Goal: Information Seeking & Learning: Learn about a topic

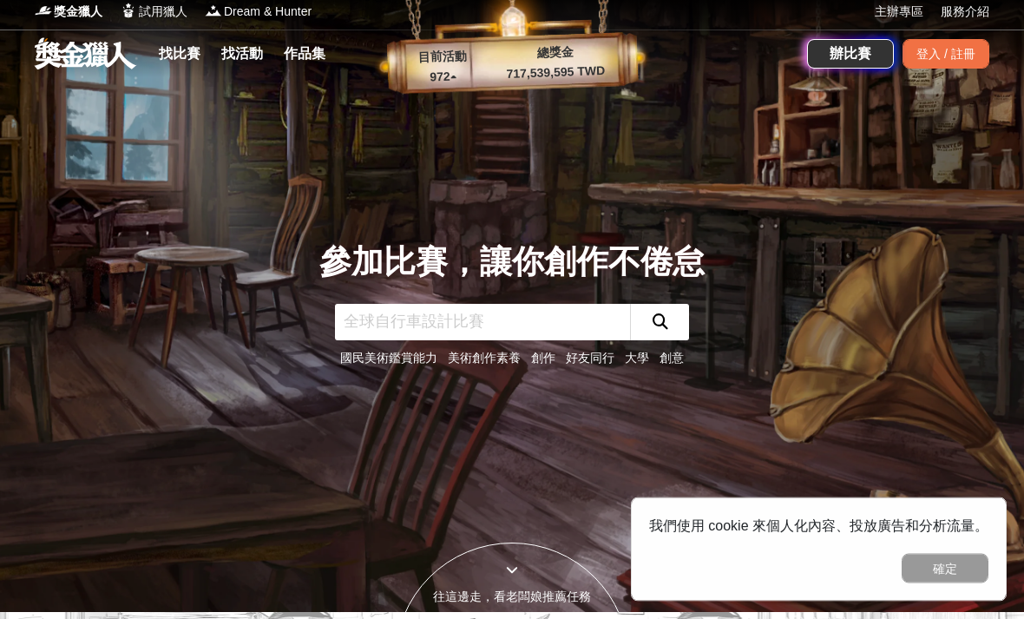
click at [542, 341] on input "text" at bounding box center [482, 323] width 295 height 36
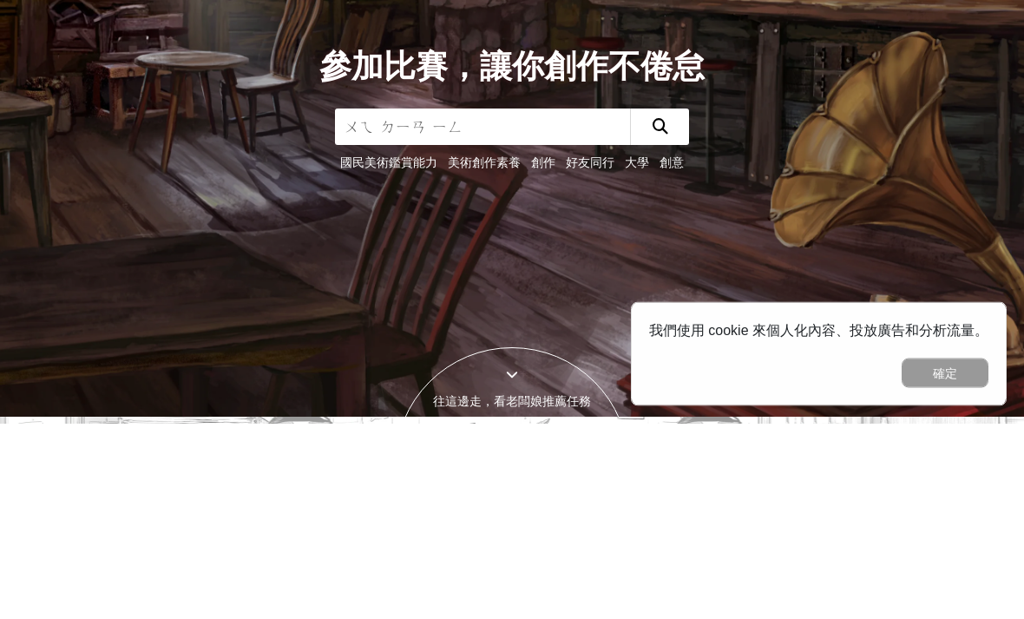
type input "微電影"
click at [664, 314] on icon "submit" at bounding box center [661, 322] width 16 height 16
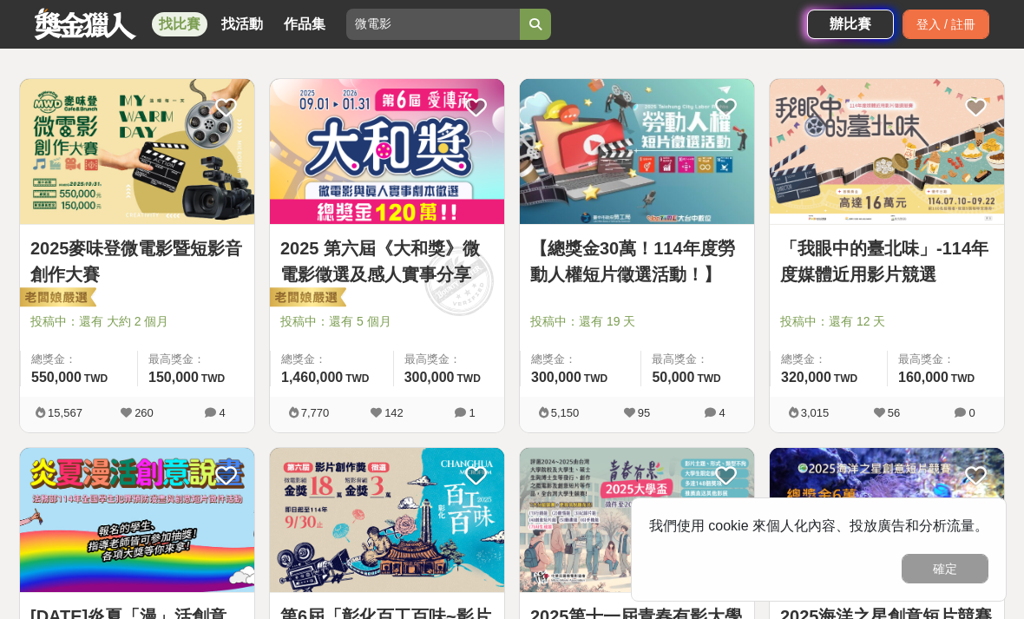
scroll to position [299, 0]
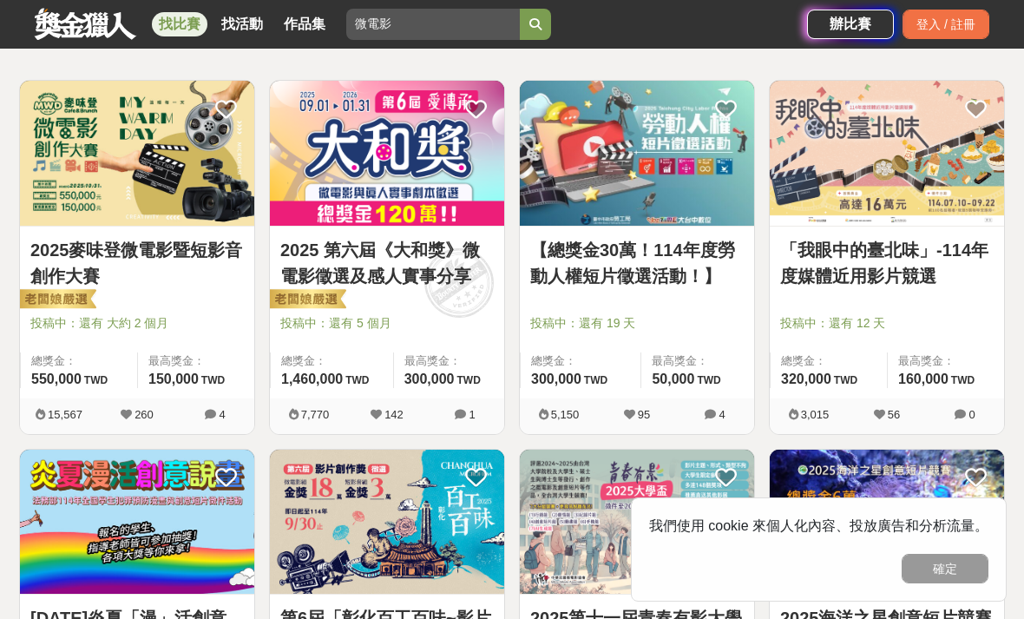
click at [325, 287] on link "2025 第六屆《大和獎》微電影徵選及感人實事分享" at bounding box center [386, 263] width 213 height 52
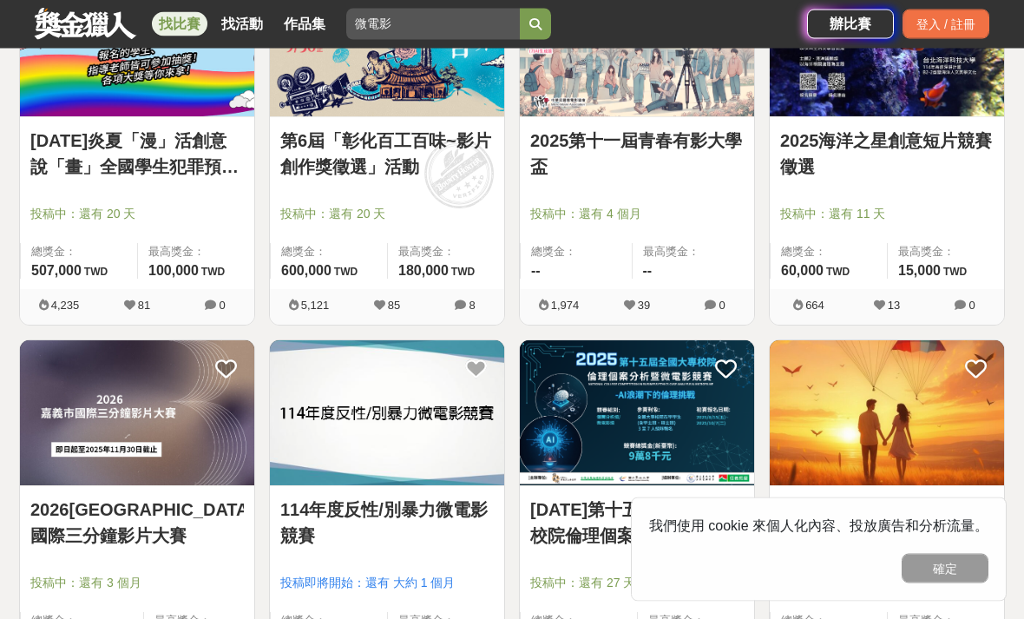
scroll to position [777, 0]
click at [318, 456] on img at bounding box center [387, 412] width 234 height 145
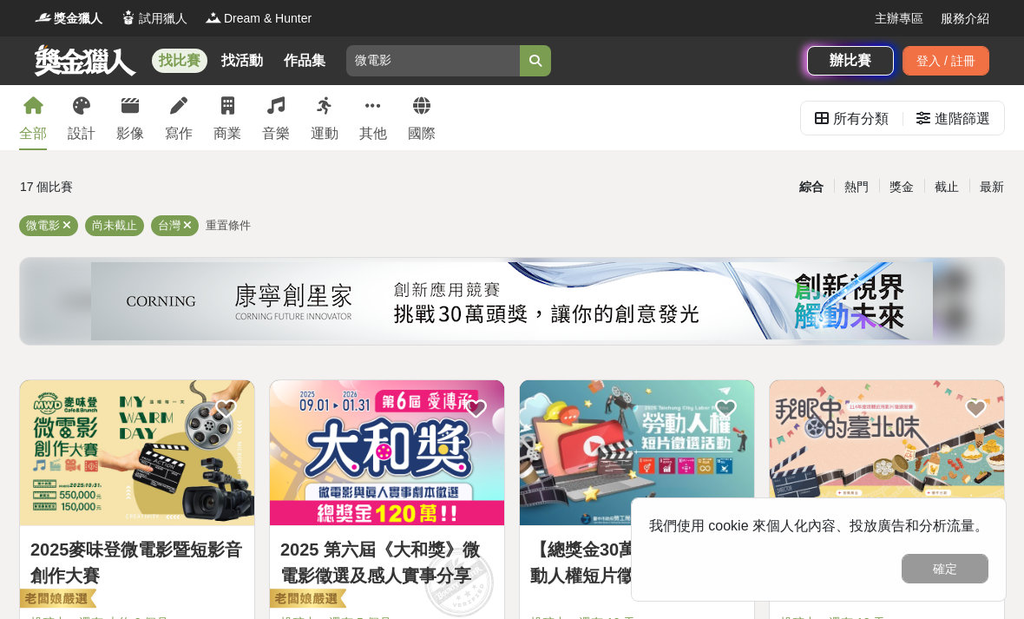
scroll to position [48, 0]
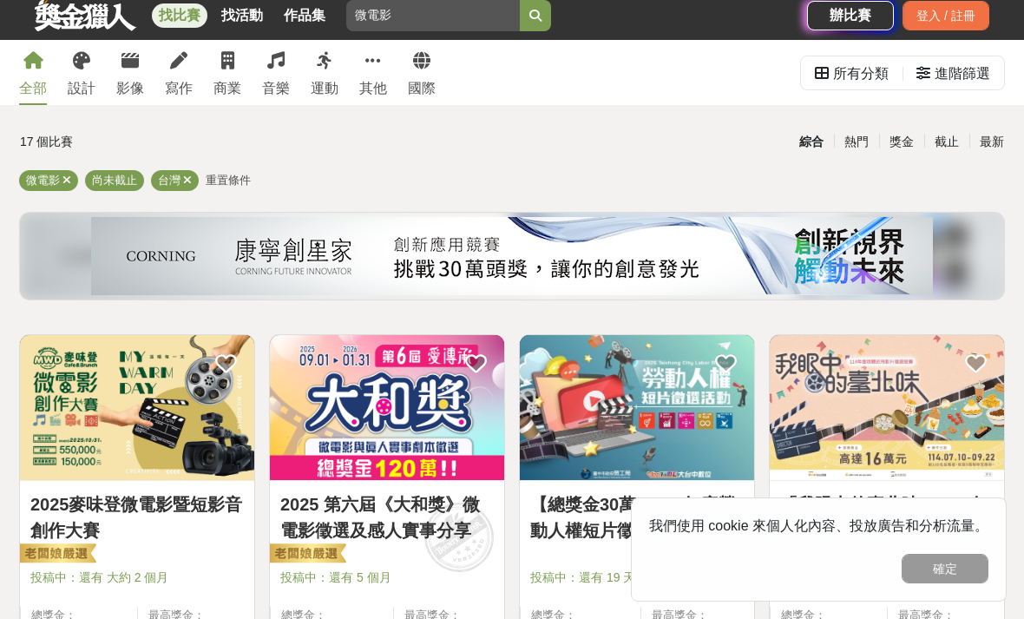
click at [77, 444] on img at bounding box center [137, 407] width 234 height 145
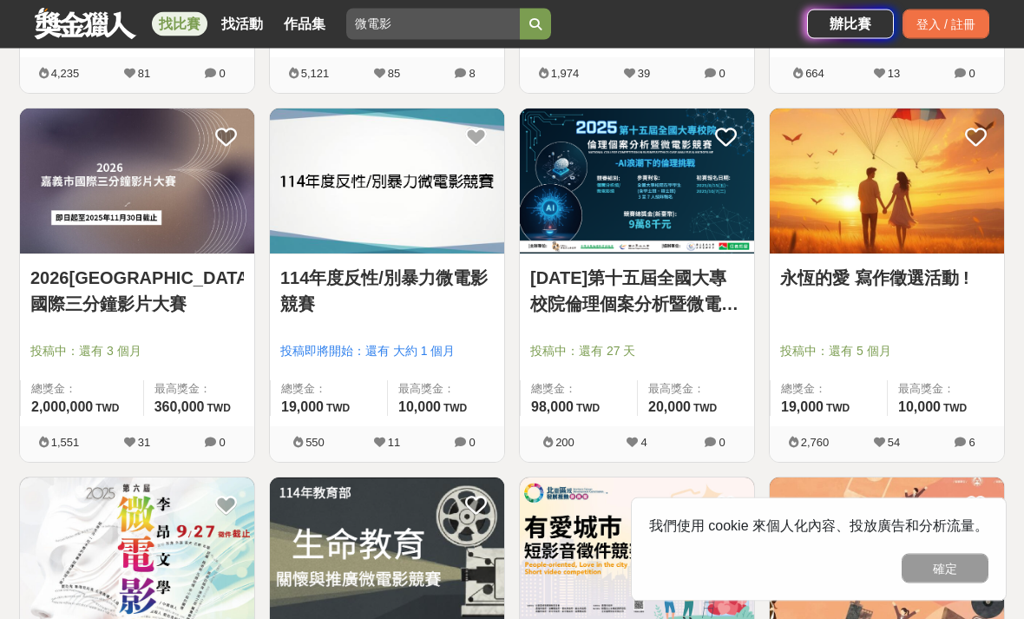
scroll to position [1018, 0]
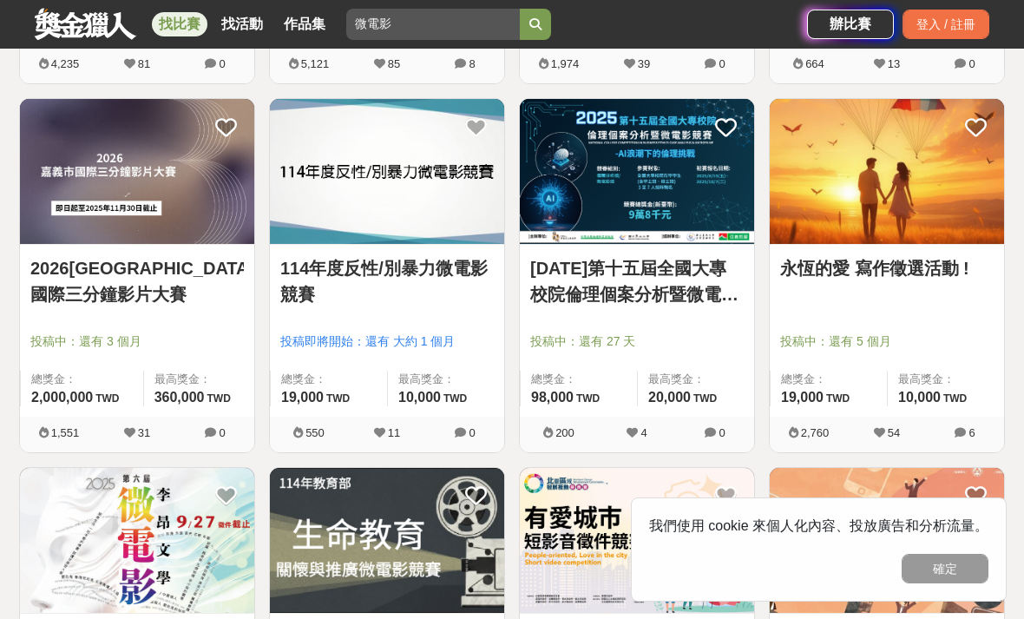
click at [964, 583] on button "確定" at bounding box center [945, 569] width 87 height 30
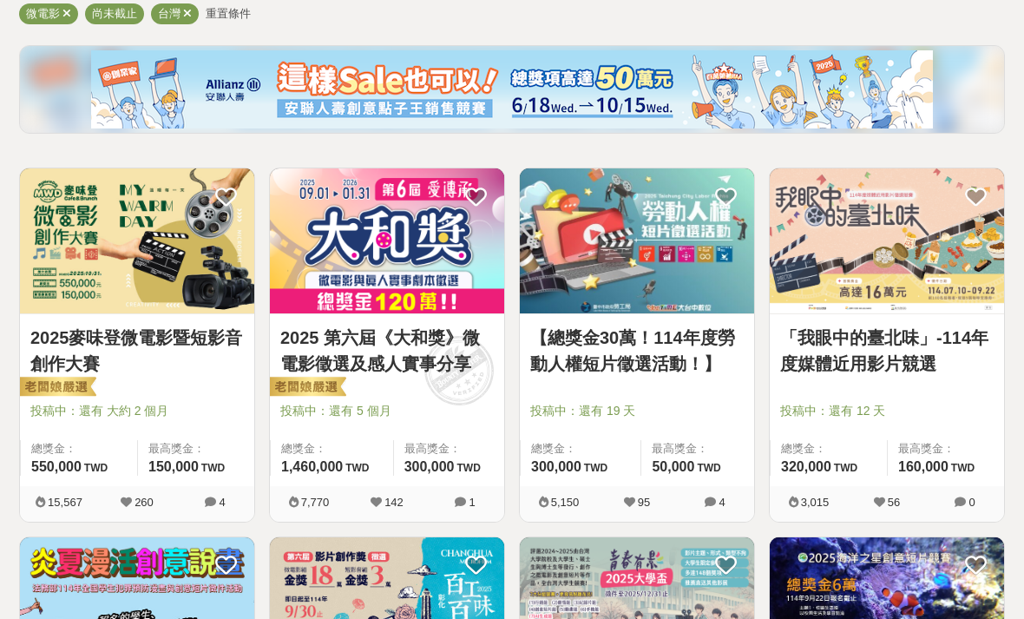
scroll to position [0, 0]
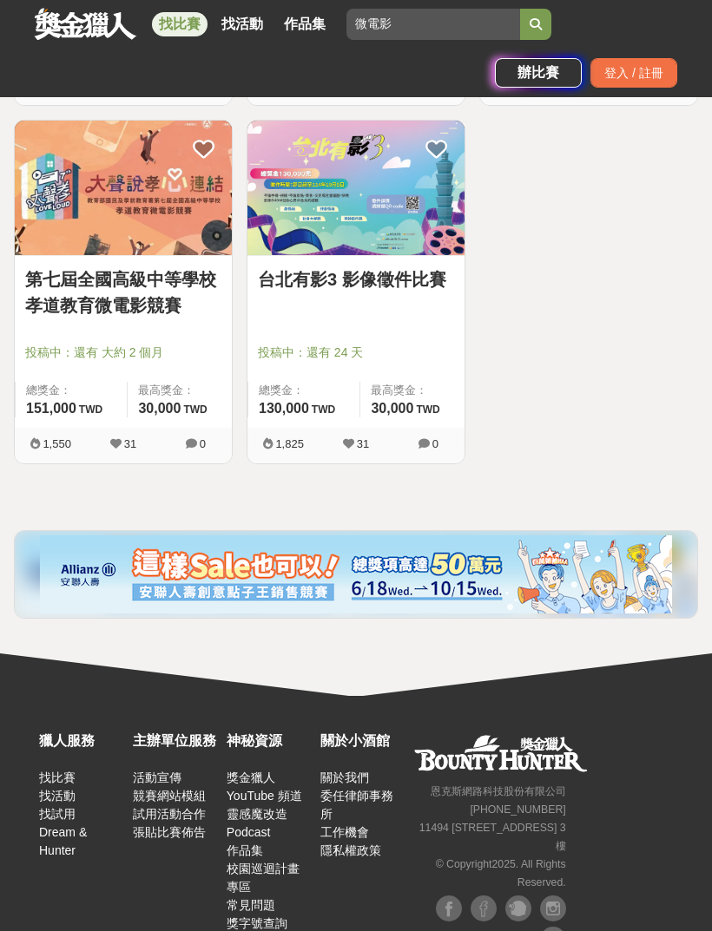
scroll to position [2100, 0]
